Goal: Navigation & Orientation: Find specific page/section

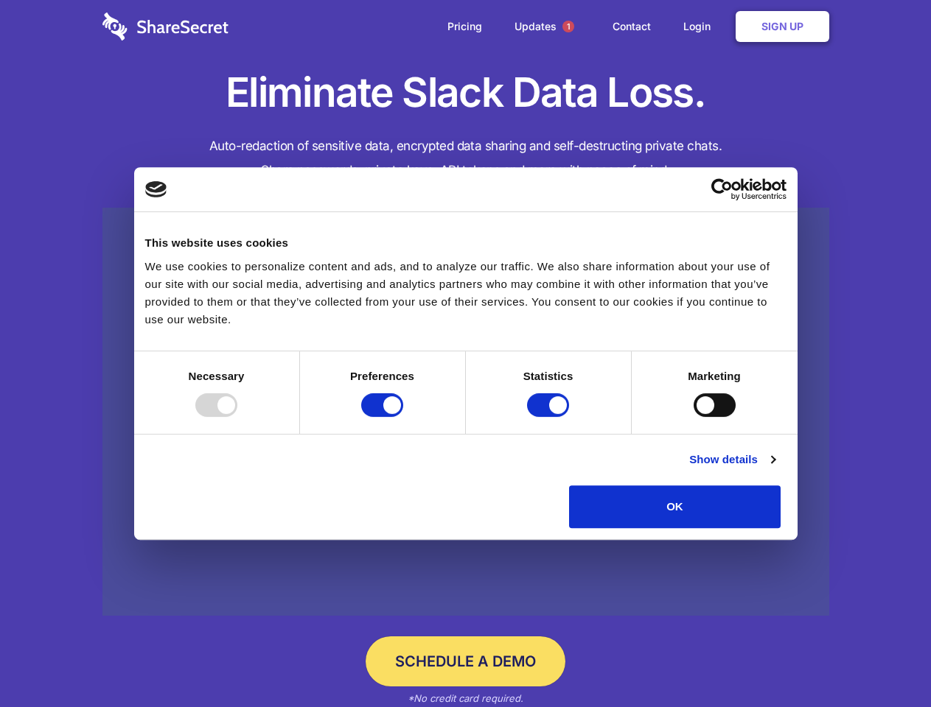
click at [237, 417] on div at bounding box center [216, 405] width 42 height 24
click at [403, 417] on input "Preferences" at bounding box center [382, 405] width 42 height 24
checkbox input "false"
click at [550, 417] on input "Statistics" at bounding box center [548, 405] width 42 height 24
checkbox input "false"
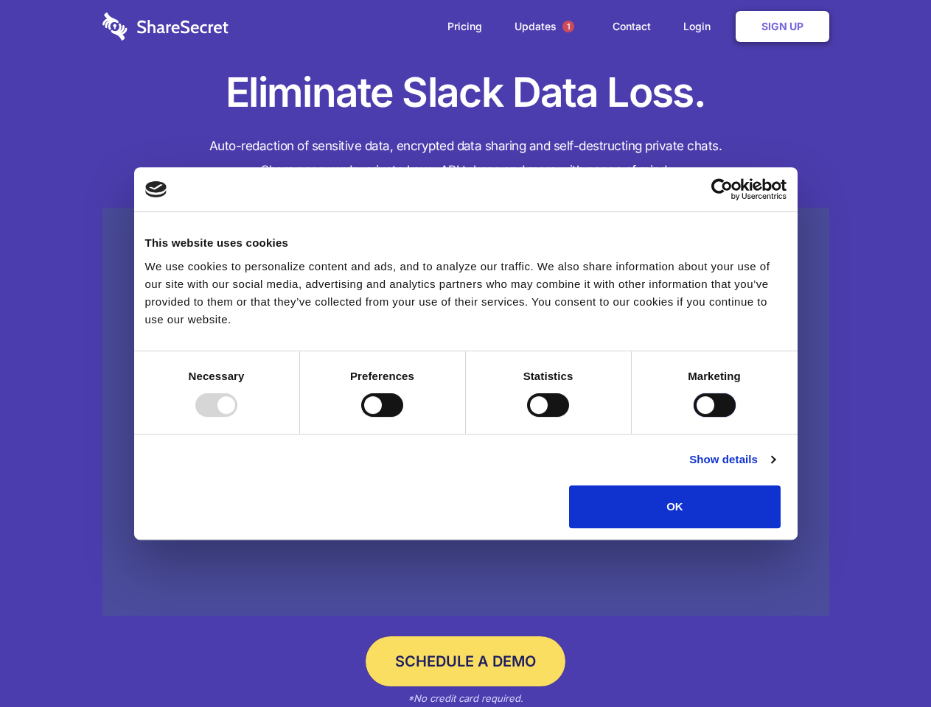
click at [693, 417] on input "Marketing" at bounding box center [714, 405] width 42 height 24
checkbox input "true"
click at [774, 469] on link "Show details" at bounding box center [731, 460] width 85 height 18
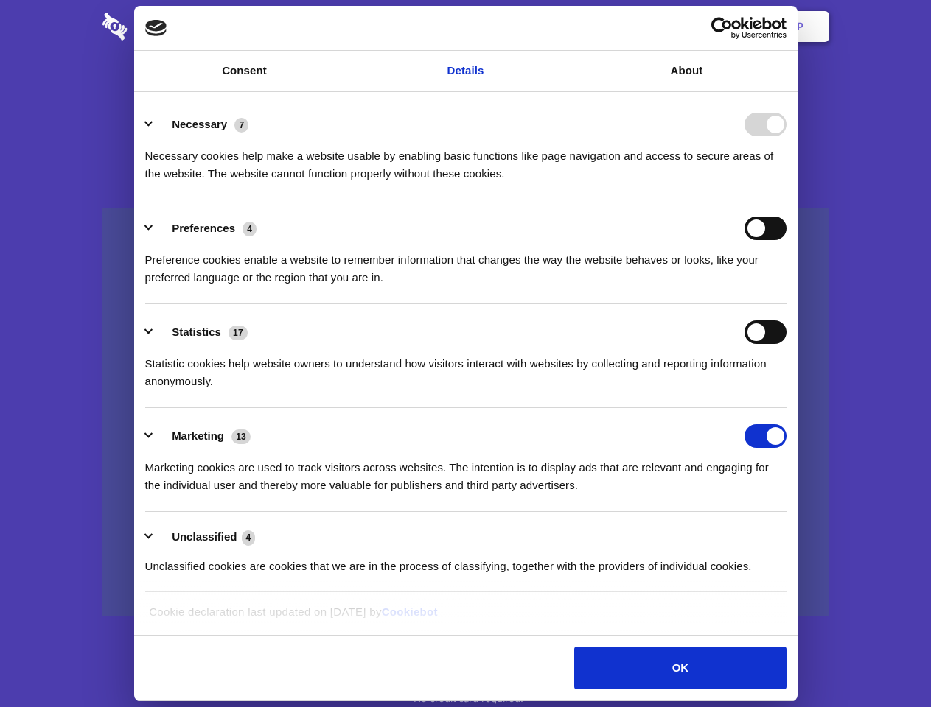
click at [786, 200] on li "Necessary 7 Necessary cookies help make a website usable by enabling basic func…" at bounding box center [465, 149] width 641 height 104
click at [567, 27] on span "1" at bounding box center [568, 27] width 12 height 12
